Goal: Task Accomplishment & Management: Complete application form

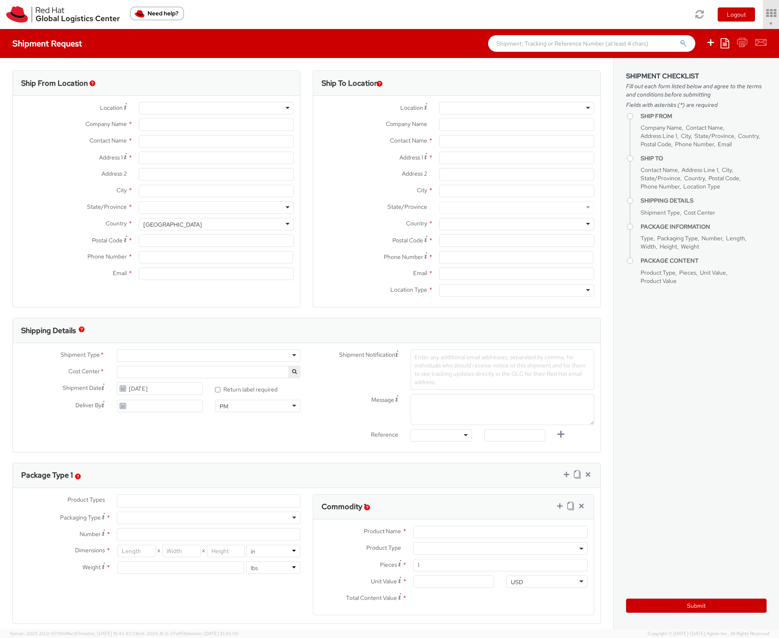
select select "901"
select select
click at [746, 17] on icon at bounding box center [747, 13] width 73 height 12
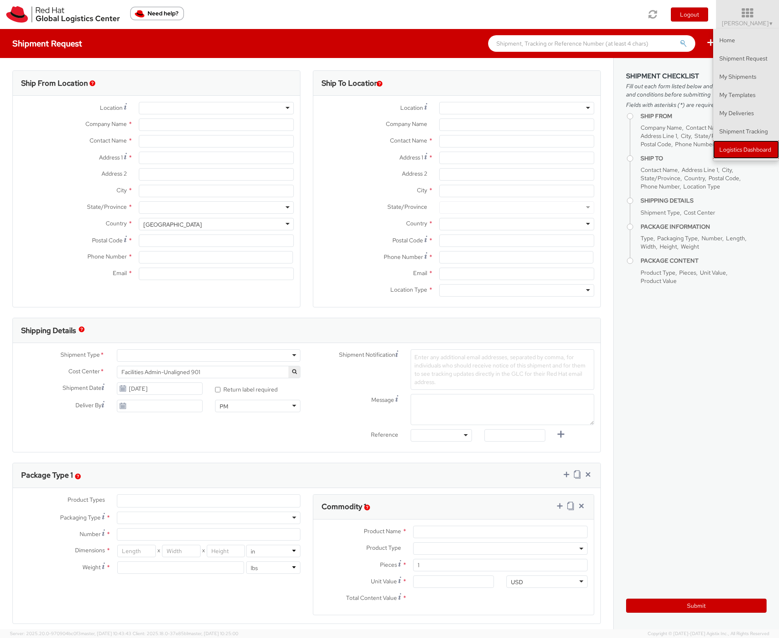
click at [727, 145] on link "Logistics Dashboard" at bounding box center [746, 149] width 66 height 18
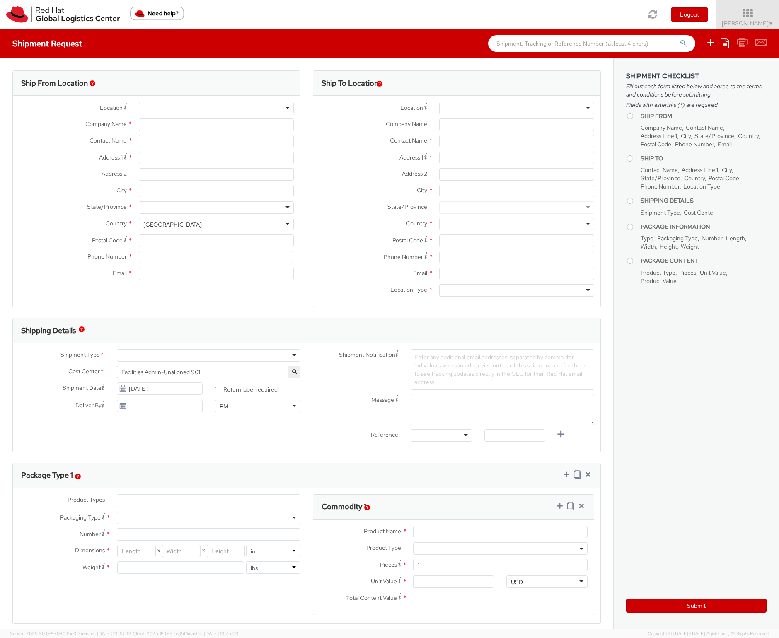
type input "Red Hat, Inc."
type input "[PERSON_NAME]"
type input "[STREET_ADDRESS]"
type input "RALEIGH"
type input "27601"
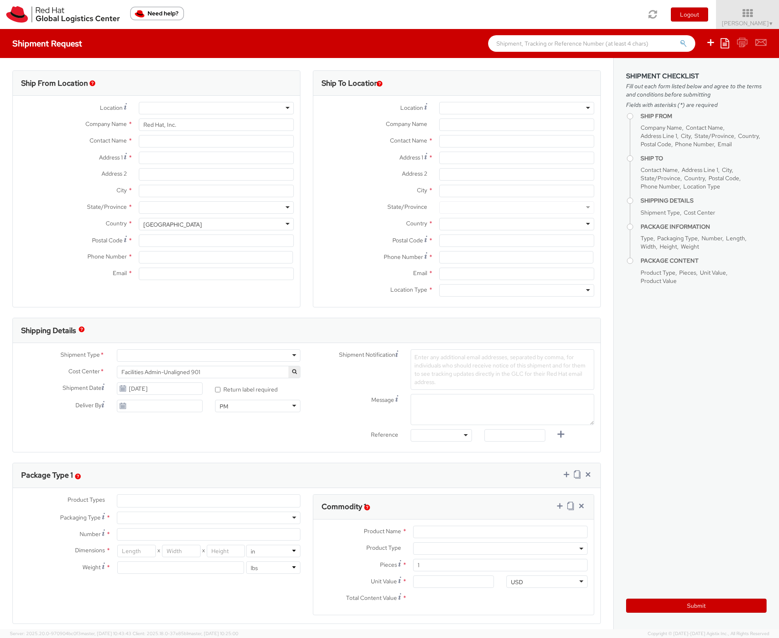
type input "919-754-4950"
type input "[EMAIL_ADDRESS][DOMAIN_NAME]"
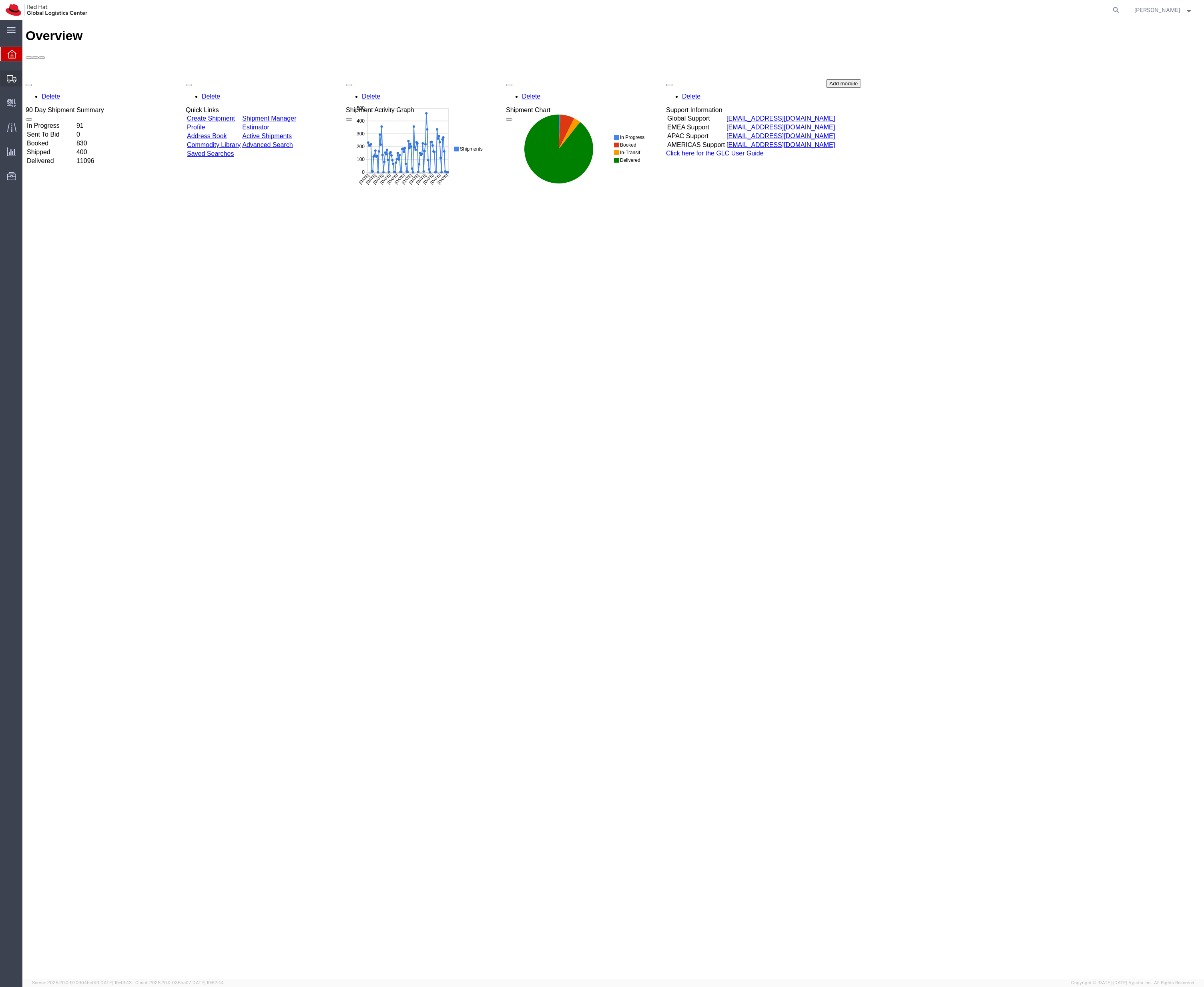
click at [0, 0] on span "Create Shipment" at bounding box center [0, 0] width 0 height 0
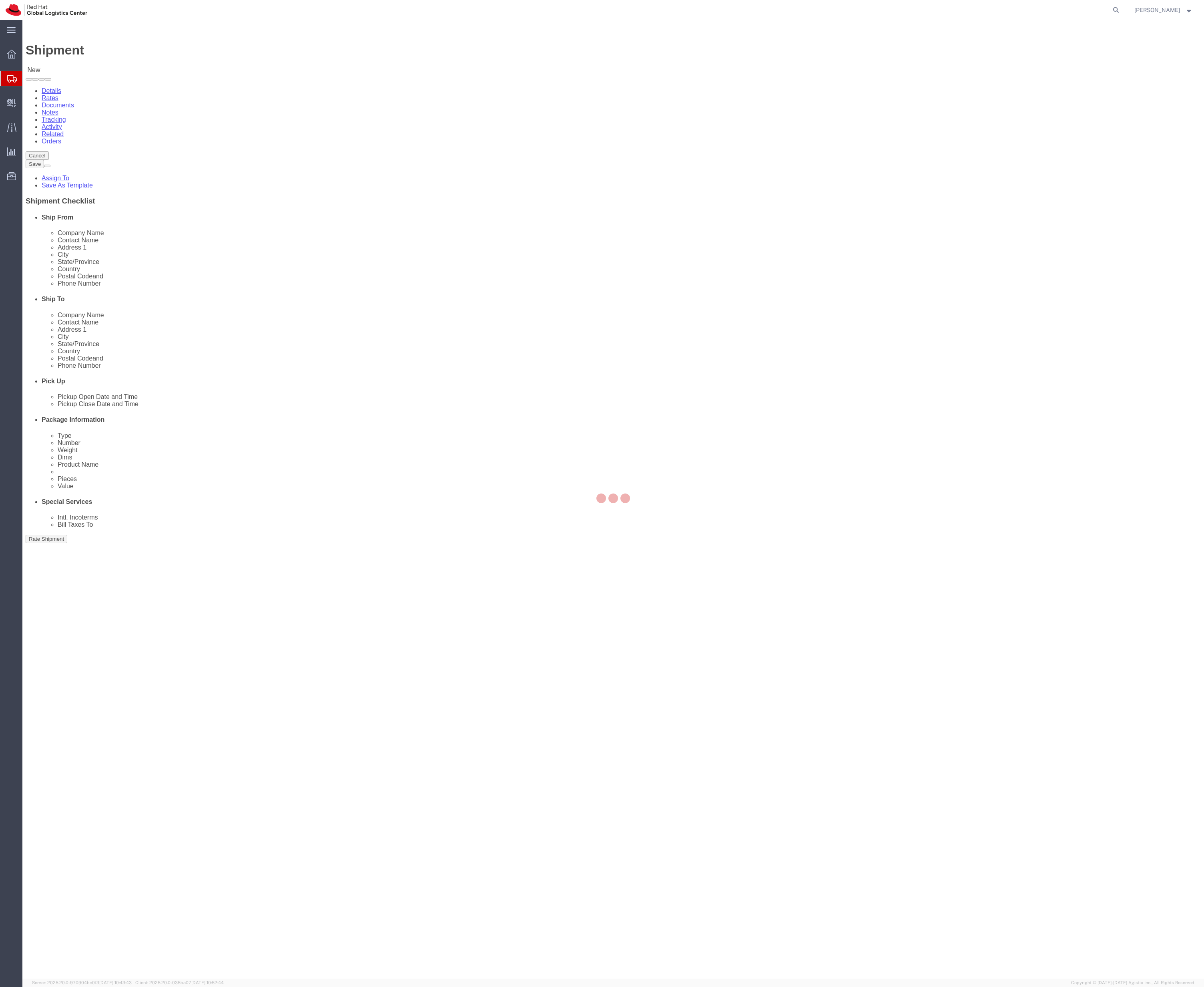
select select
click div "Location My Profile Location My Profile Location [GEOGRAPHIC_DATA] - [GEOGRAPHI…"
click input "[PERSON_NAME]"
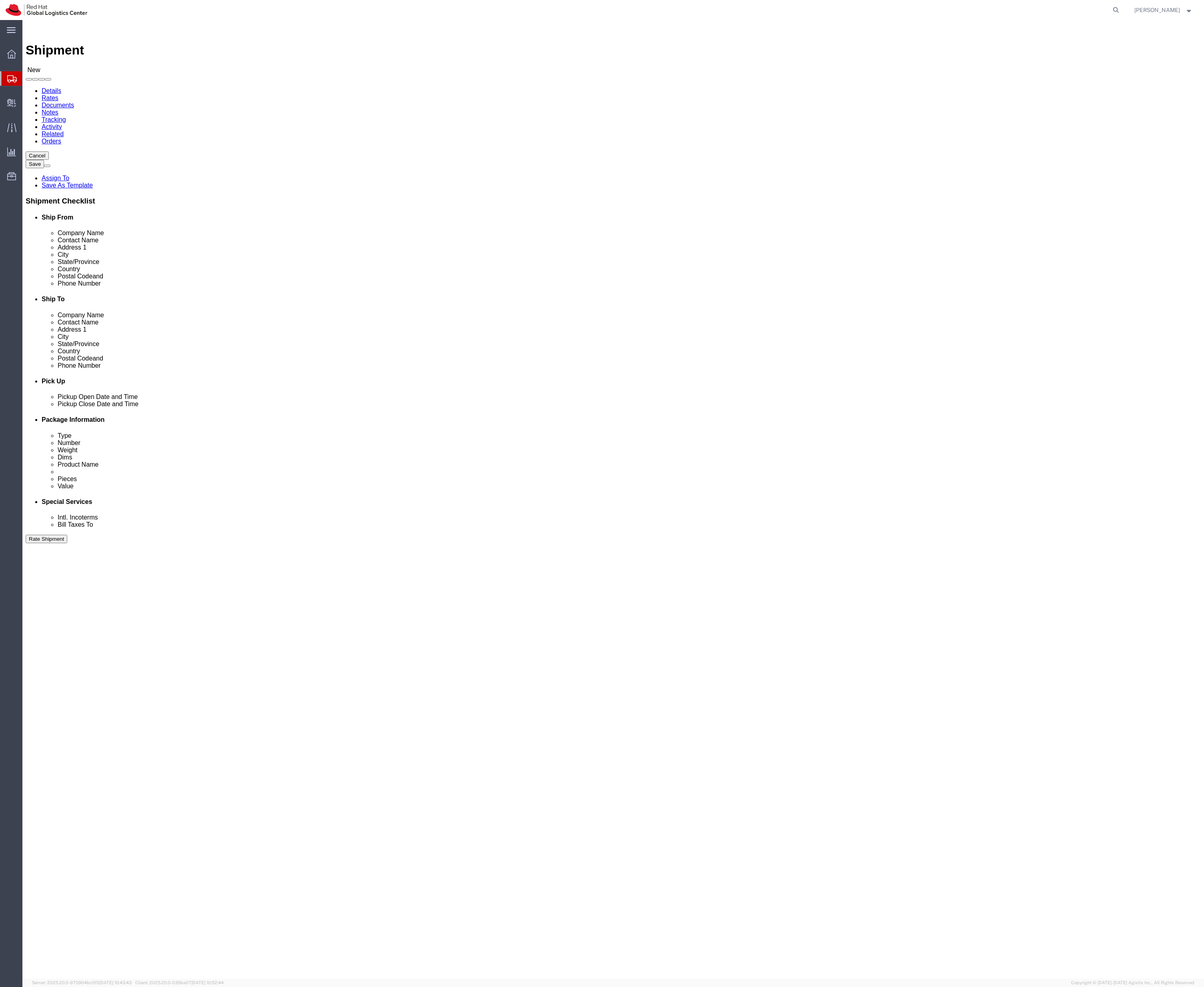
click input "[PERSON_NAME]"
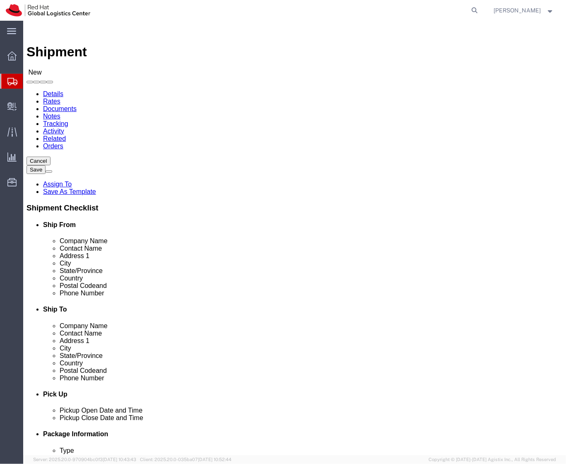
type input "[PERSON_NAME]"
click p "- Red Hat, Inc. - ([PERSON_NAME]) [STREET_ADDRESS]"
select select "38014"
select select "NC"
type input "[PERSON_NAME]"
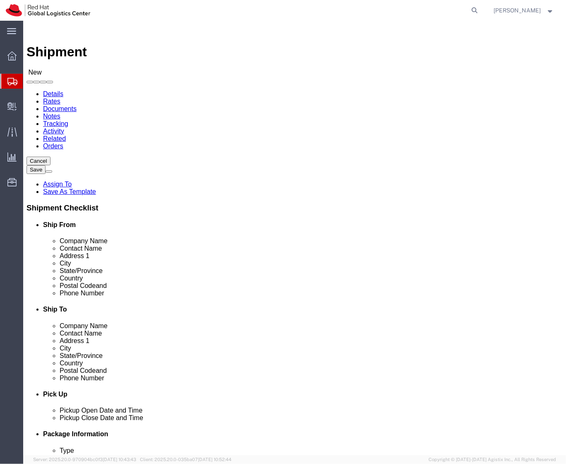
click input "text"
type input "6266325371"
click div "Company Name"
click input "text"
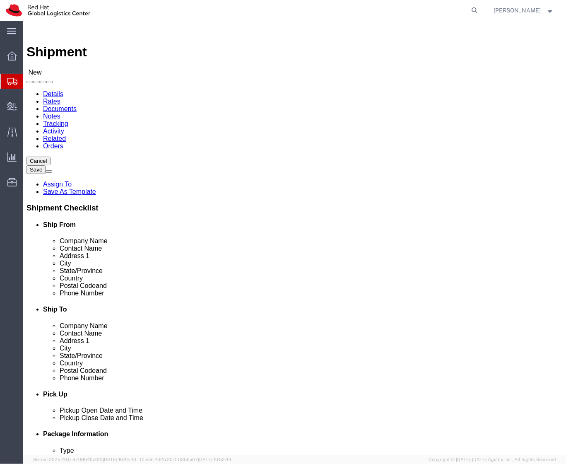
click p "- Red Hat - ([PERSON_NAME])"
type input "[PERSON_NAME]"
click input "text"
type input "6808 [PERSON_NAME] Dr"
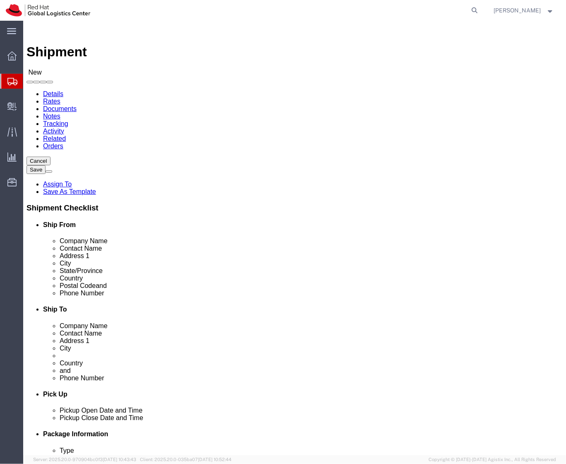
type input "hermitage"
type input "u"
type input "un"
type input "unt"
type input "united sta"
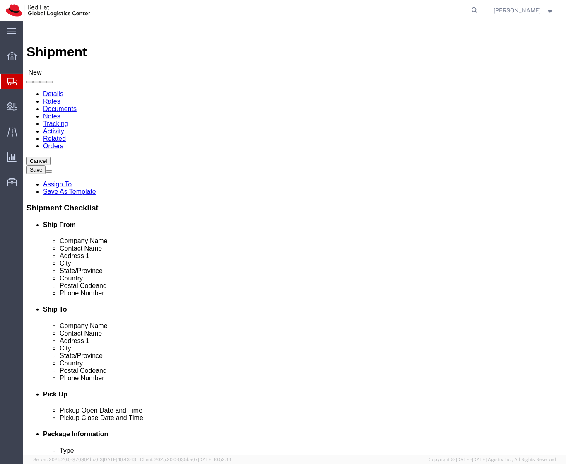
type input "ten"
select select "TN"
click input "Postal Code"
type input "37076"
type input "6142056050"
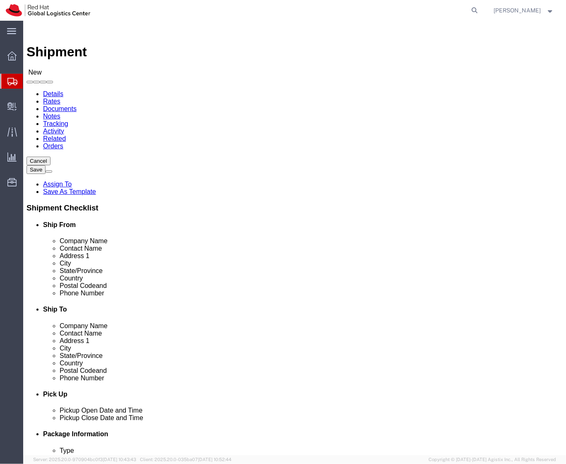
click icon
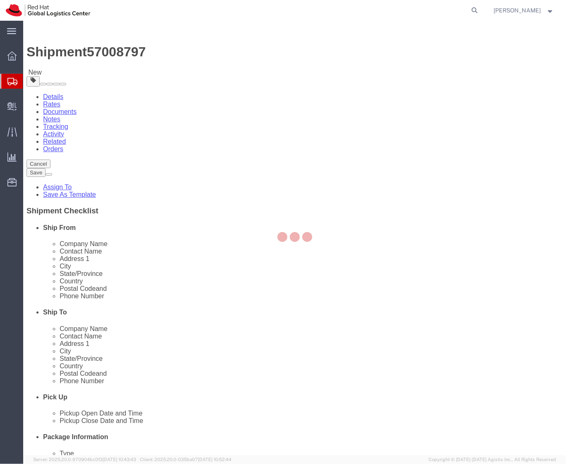
select select
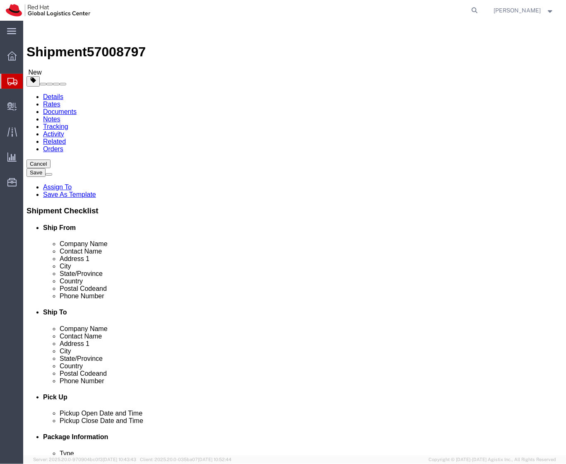
click input "0.00"
click link "Add Content"
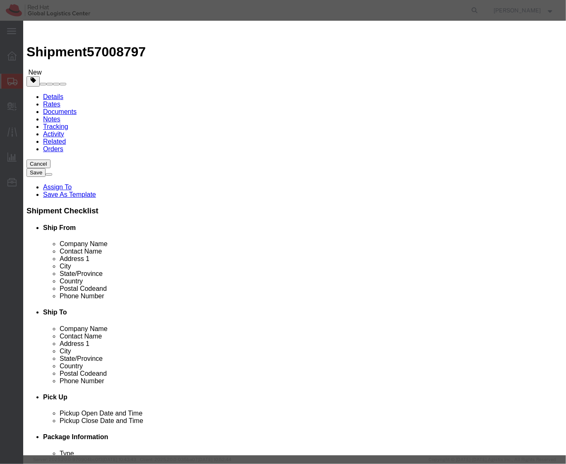
click input "text"
type input "[PERSON_NAME] Cup"
type input "1"
type input "50"
click button "Save & Close"
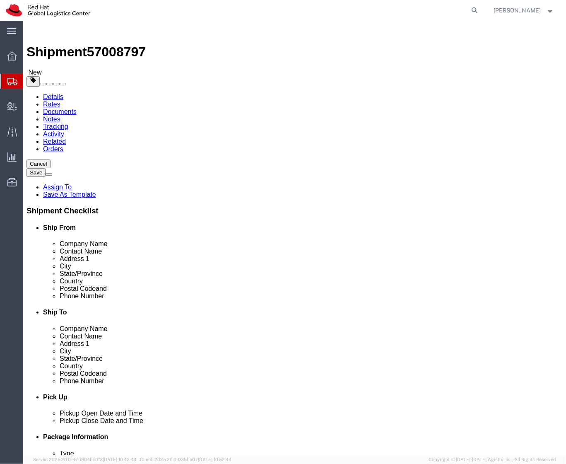
click select "Select Case(s) Crate(s) Envelope Large Box Medium Box PAK Skid(s) Small Box Sma…"
select select "YRPK"
click select "Select Case(s) Crate(s) Envelope Large Box Medium Box PAK Skid(s) Small Box Sma…"
click div "Shipment Information Package Information Special Services"
click icon
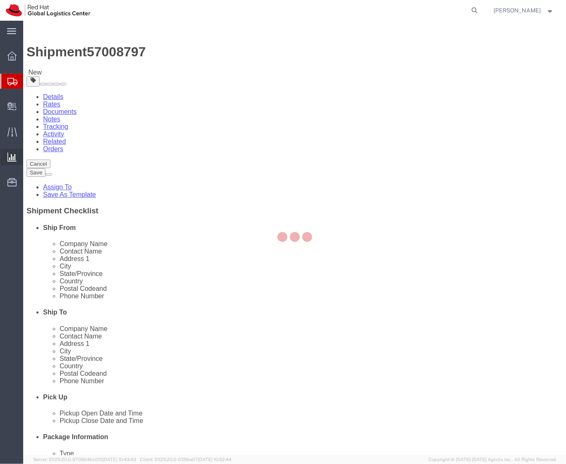
select select
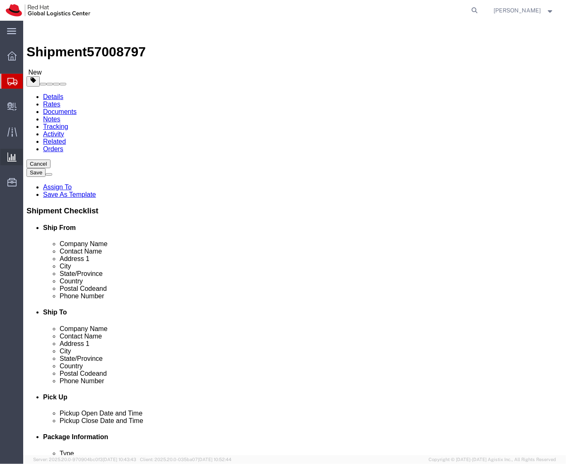
select select "COSTCENTER"
click div "Handling Options"
click div "Manage special services Handling Options Documents Options Hold at Location Ret…"
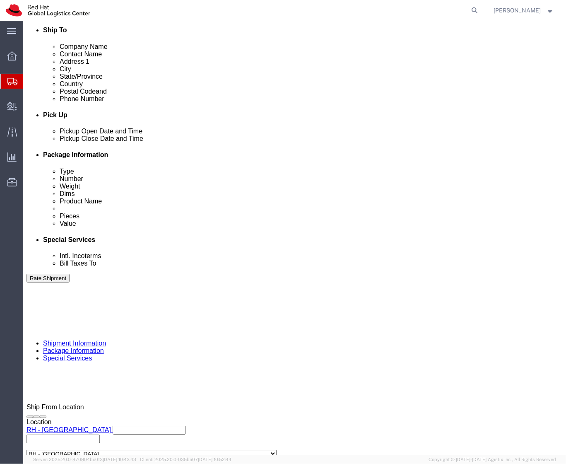
scroll to position [283, 0]
type input "556"
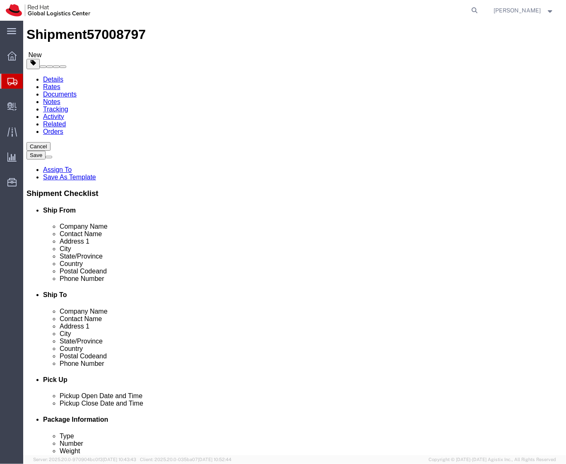
scroll to position [0, 0]
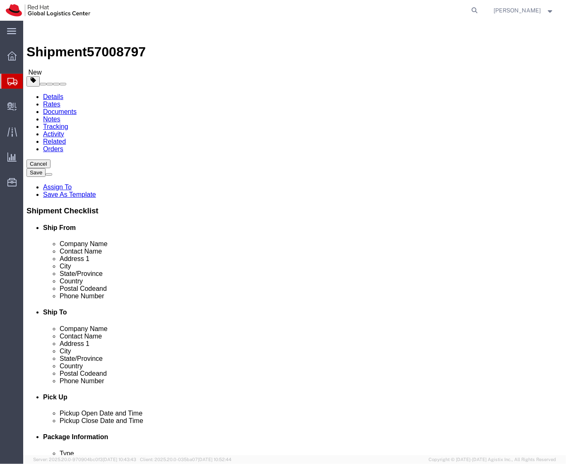
click button "Save"
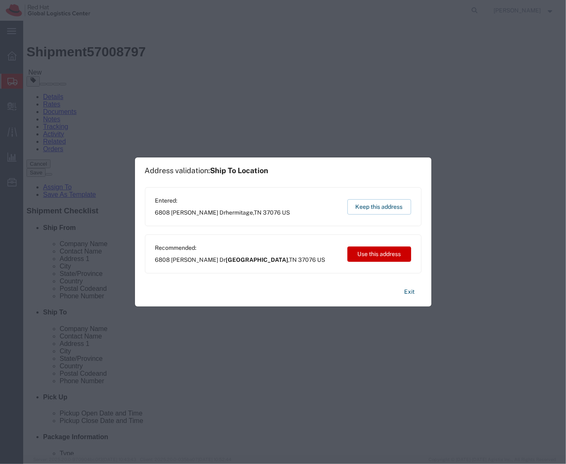
click at [247, 208] on span "[STREET_ADDRESS][PERSON_NAME]" at bounding box center [222, 212] width 135 height 9
copy div "[STREET_ADDRESS][PERSON_NAME] Keep this address"
click at [390, 206] on button "Keep this address" at bounding box center [380, 206] width 64 height 15
